Goal: Information Seeking & Learning: Learn about a topic

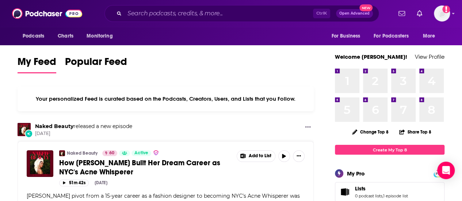
scroll to position [196, 0]
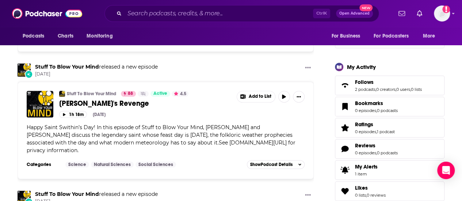
click at [194, 19] on div "Ctrl K Open Advanced New" at bounding box center [241, 13] width 275 height 17
click at [192, 16] on input "Search podcasts, credits, & more..." at bounding box center [219, 14] width 188 height 12
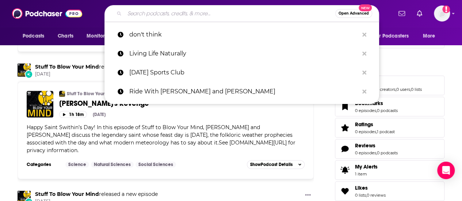
paste input "Sunday Sports Club"
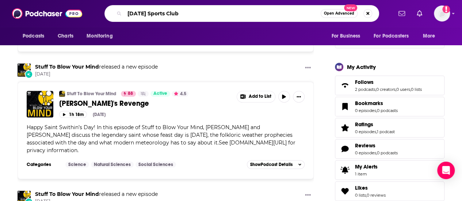
type input "Sunday Sports Club"
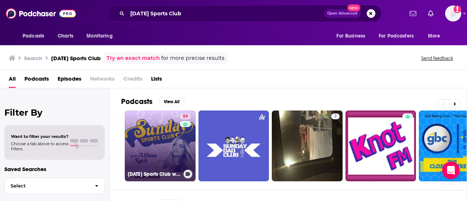
click at [161, 131] on link "59 Sunday Sports Club with Allison Kuch" at bounding box center [160, 146] width 71 height 71
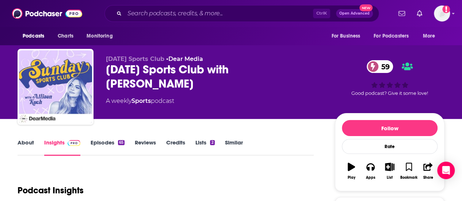
click at [28, 149] on link "About" at bounding box center [26, 147] width 16 height 17
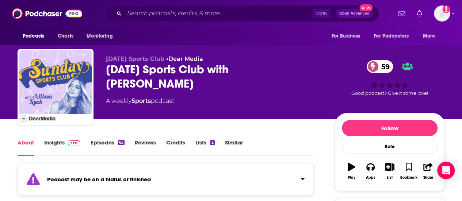
scroll to position [119, 0]
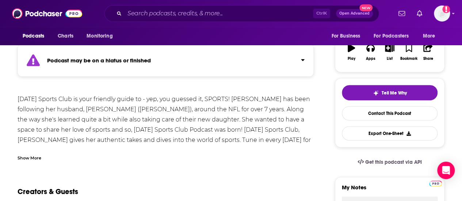
click at [27, 160] on div "Show More" at bounding box center [30, 157] width 24 height 7
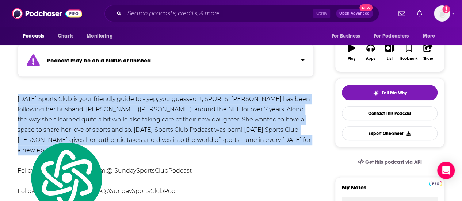
copy div "Sunday Sports Club is your friendly guide to - yep, you guessed it, SPORTS! All…"
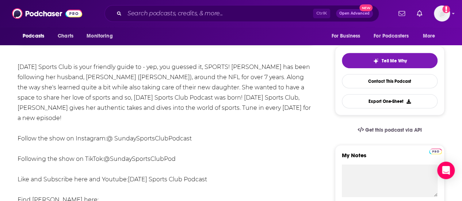
scroll to position [152, 0]
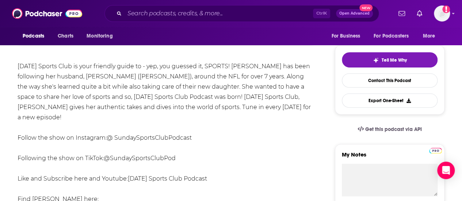
click at [64, 79] on div "Sunday Sports Club is your friendly guide to - yep, you guessed it, SPORTS! All…" at bounding box center [166, 173] width 296 height 225
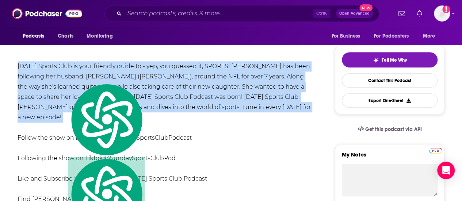
click at [64, 79] on div "Sunday Sports Club is your friendly guide to - yep, you guessed it, SPORTS! All…" at bounding box center [166, 173] width 296 height 225
copy div "Sunday Sports Club is your friendly guide to - yep, you guessed it, SPORTS! All…"
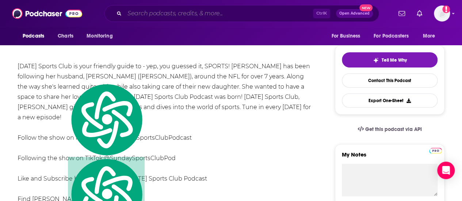
click at [183, 12] on input "Search podcasts, credits, & more..." at bounding box center [219, 14] width 188 height 12
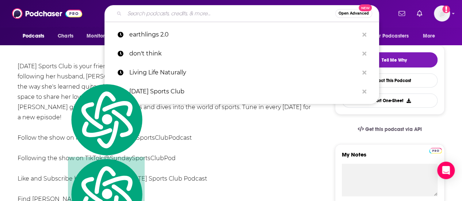
paste input "The Bad Broadcast"
type input "The Bad Broadcast"
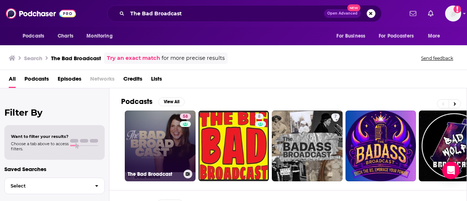
click at [157, 147] on link "58 The Bad Broadcast" at bounding box center [160, 146] width 71 height 71
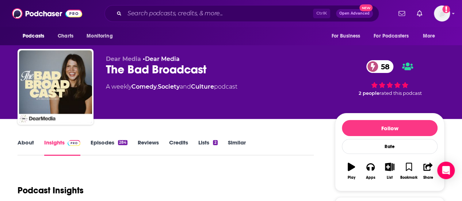
click at [120, 145] on div "284" at bounding box center [122, 142] width 9 height 5
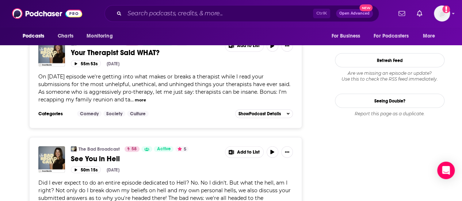
scroll to position [839, 0]
click at [196, 103] on span "On today's episode we're getting into what makes or breaks a therapist while I …" at bounding box center [164, 88] width 252 height 30
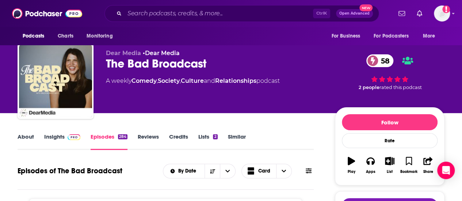
scroll to position [0, 0]
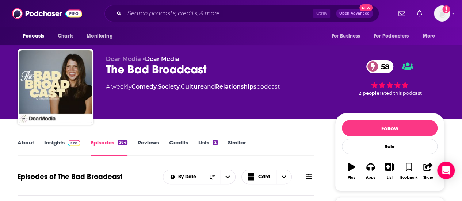
click at [32, 139] on div "About Insights Episodes 284 Reviews Credits Lists 2 Similar" at bounding box center [166, 147] width 296 height 18
click at [28, 142] on link "About" at bounding box center [26, 147] width 16 height 17
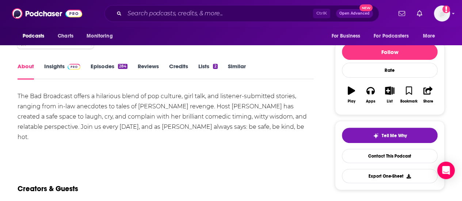
scroll to position [76, 0]
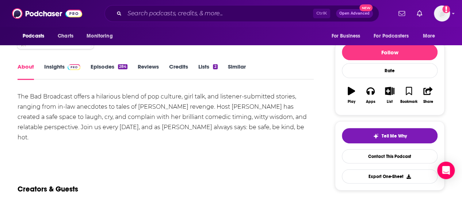
click at [28, 126] on div "The Bad Broadcast offers a hilarious blend of pop culture, girl talk, and liste…" at bounding box center [166, 117] width 296 height 51
click at [52, 63] on div "About Insights Episodes 284 Reviews Credits Lists 2 Similar" at bounding box center [166, 71] width 296 height 18
click at [54, 74] on link "Insights" at bounding box center [62, 71] width 36 height 17
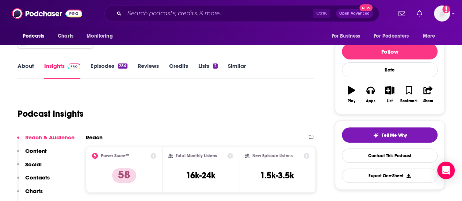
scroll to position [81, 0]
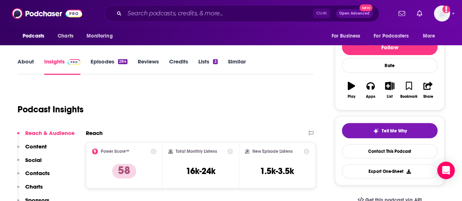
click at [126, 63] on div "284" at bounding box center [122, 61] width 9 height 5
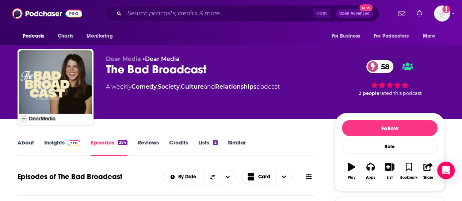
scroll to position [29, 0]
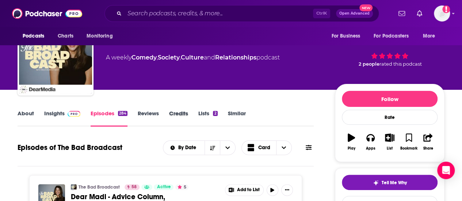
click at [193, 119] on div "Credits" at bounding box center [183, 118] width 29 height 17
click at [184, 119] on link "Credits" at bounding box center [178, 118] width 19 height 17
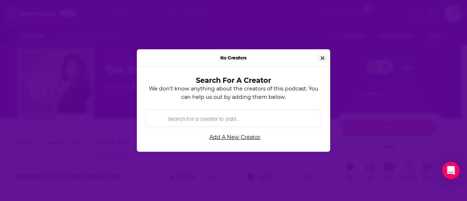
click at [318, 57] on button "Close" at bounding box center [322, 58] width 9 height 8
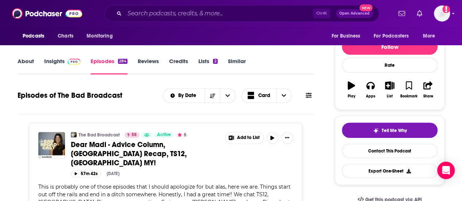
scroll to position [82, 0]
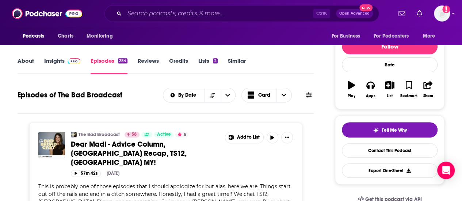
click at [306, 97] on icon at bounding box center [309, 94] width 6 height 5
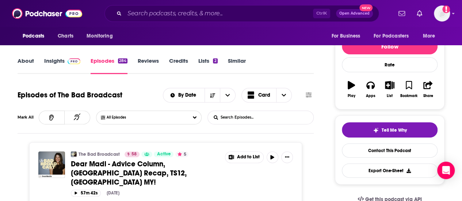
click at [229, 123] on input "List Search Input" at bounding box center [246, 117] width 76 height 13
type input "GUEST"
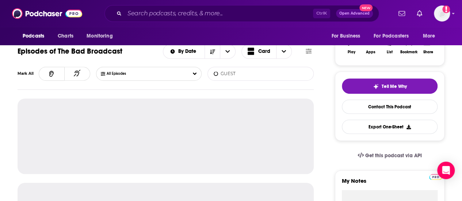
scroll to position [127, 0]
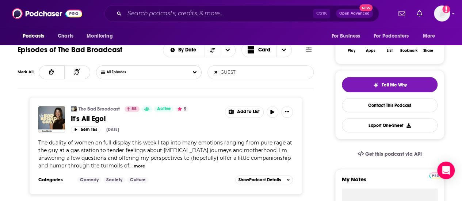
click at [172, 156] on span "The duality of women on full display this week I tap into many emotions ranging…" at bounding box center [165, 154] width 254 height 30
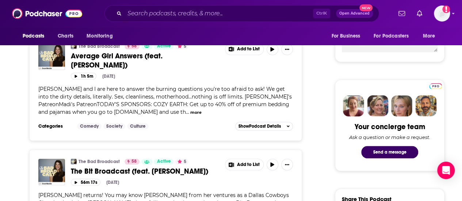
scroll to position [296, 0]
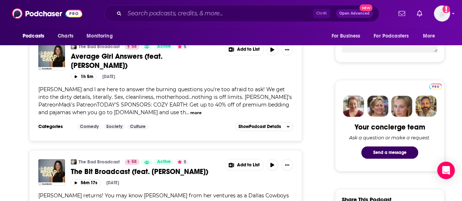
click at [216, 92] on span "Lucy and I are here to answer the burning questions you're too afraid to ask! W…" at bounding box center [164, 101] width 253 height 30
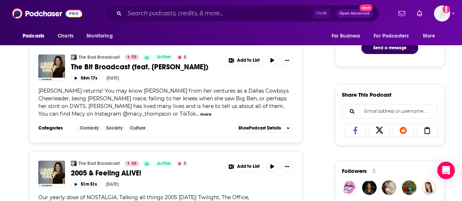
scroll to position [400, 0]
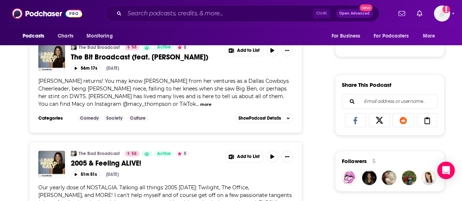
click at [216, 92] on div "Macy Thompson returns! You may know Macy from her ventures as a Dallas Cowboys …" at bounding box center [165, 92] width 255 height 31
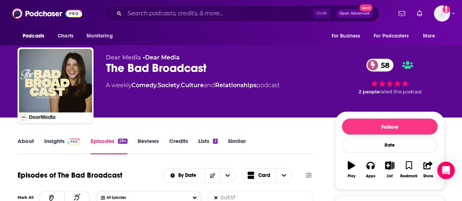
scroll to position [0, 0]
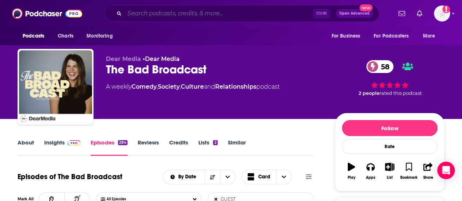
click at [185, 14] on input "Search podcasts, credits, & more..." at bounding box center [219, 14] width 188 height 12
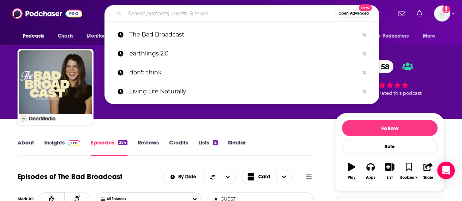
paste input "The Balanced Blonde // Soul on Fire"
type input "The Balanced Blonde // Soul on Fire"
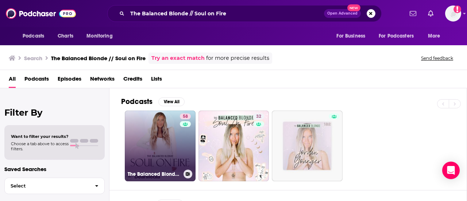
click at [158, 143] on link "58 The Balanced Blonde // Soul On Fire" at bounding box center [160, 146] width 71 height 71
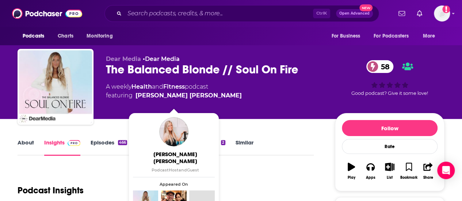
drag, startPoint x: 215, startPoint y: 104, endPoint x: 211, endPoint y: 101, distance: 4.7
click at [211, 100] on div "A weekly Health and Fitness podcast featuring Jordan Younger Albrecht" at bounding box center [214, 92] width 217 height 18
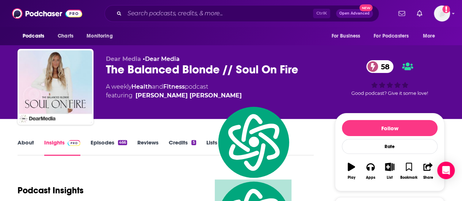
copy span "[PERSON_NAME] [PERSON_NAME]"
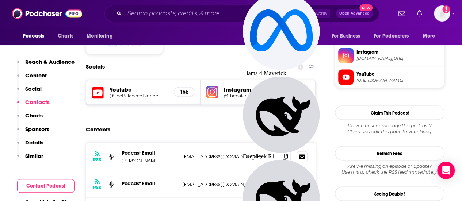
scroll to position [618, 0]
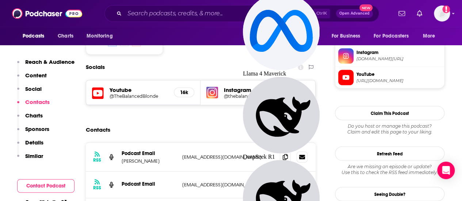
click at [405, 83] on span "https://www.youtube.com/@TheBalancedBlonde" at bounding box center [398, 80] width 85 height 5
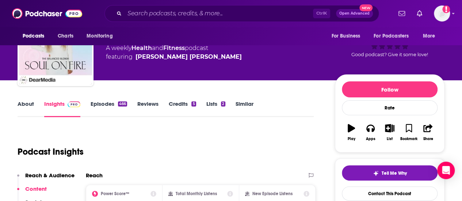
scroll to position [0, 0]
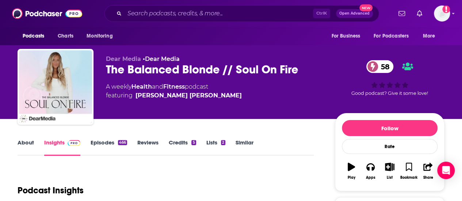
click at [111, 142] on link "Episodes 466" at bounding box center [109, 147] width 37 height 17
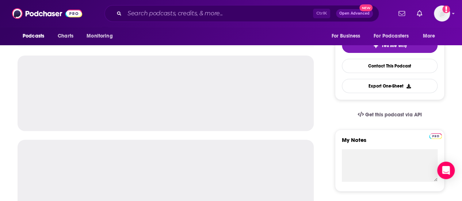
scroll to position [166, 0]
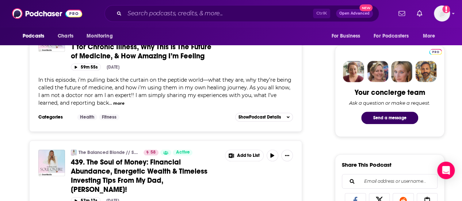
click at [190, 96] on span "In this episode, i’m pulling back the curtain on the peptide world—what they ar…" at bounding box center [164, 92] width 253 height 30
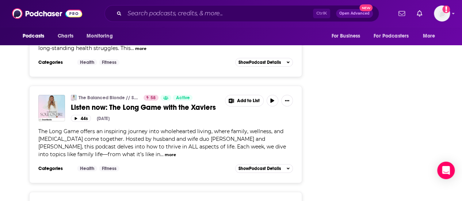
scroll to position [1142, 0]
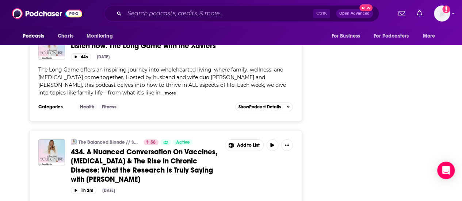
click at [195, 96] on span "The Long Game offers an inspiring journey into wholehearted living, where famil…" at bounding box center [162, 81] width 248 height 30
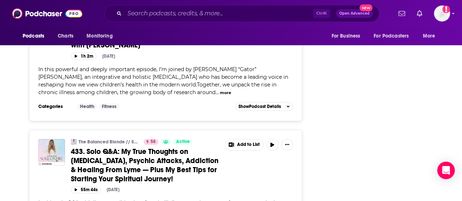
scroll to position [1338, 0]
click at [195, 96] on span "In this powerful and deeply important episode, I’m joined by Dr. Joel “Gator” W…" at bounding box center [163, 81] width 250 height 30
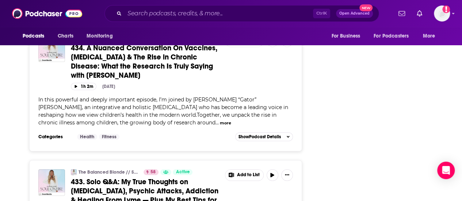
scroll to position [1450, 0]
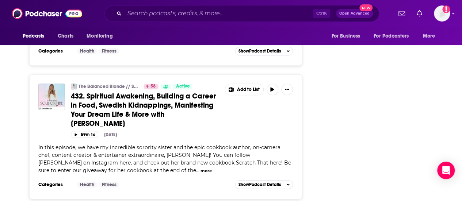
click at [345, 116] on div "Follow Rate Play Apps List Bookmark Share Tell Me Why Contact This Podcast Expo…" at bounding box center [390, 102] width 110 height 3262
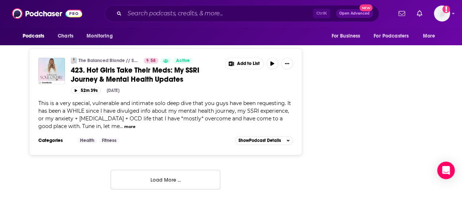
scroll to position [3319, 0]
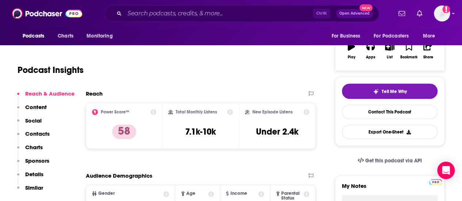
scroll to position [15, 0]
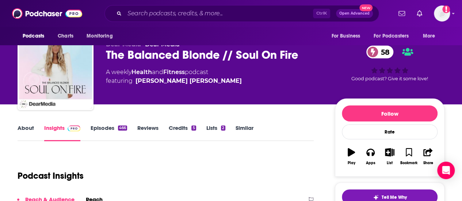
click at [19, 127] on link "About" at bounding box center [26, 133] width 16 height 17
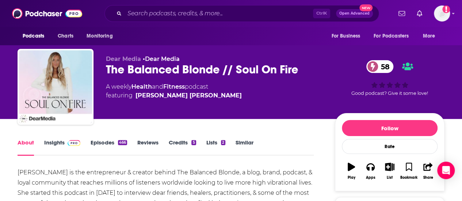
scroll to position [54, 0]
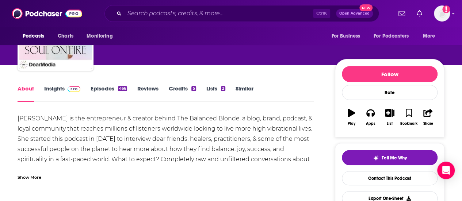
click at [31, 178] on div "Show More" at bounding box center [30, 176] width 24 height 7
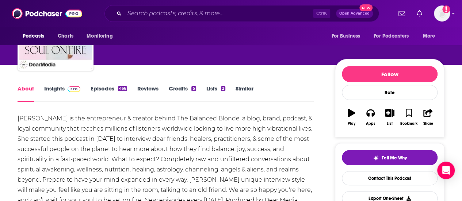
click at [52, 139] on div "[PERSON_NAME] is the entrepreneur & creator behind The Balanced Blonde, a blog,…" at bounding box center [166, 160] width 296 height 92
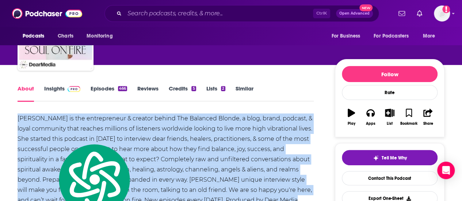
click at [52, 139] on div "[PERSON_NAME] is the entrepreneur & creator behind The Balanced Blonde, a blog,…" at bounding box center [166, 160] width 296 height 92
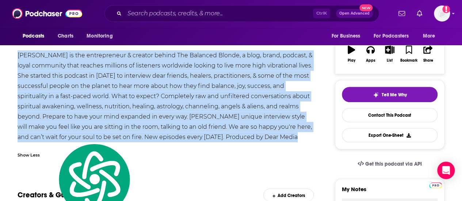
copy div "[PERSON_NAME] is the entrepreneur & creator behind The Balanced Blonde, a blog,…"
